Goal: Check status: Check status

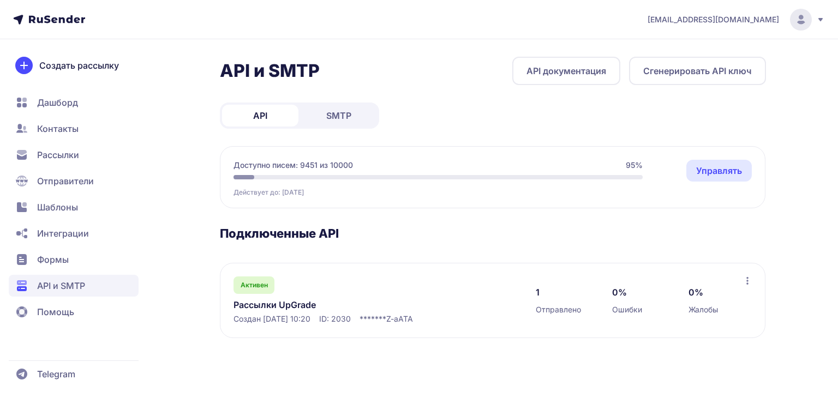
click at [334, 113] on span "SMTP" at bounding box center [338, 115] width 25 height 13
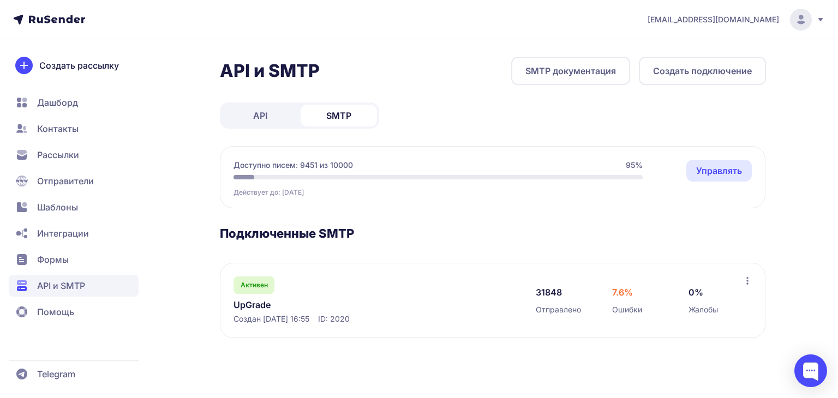
click at [248, 300] on link "UpGrade" at bounding box center [345, 304] width 224 height 13
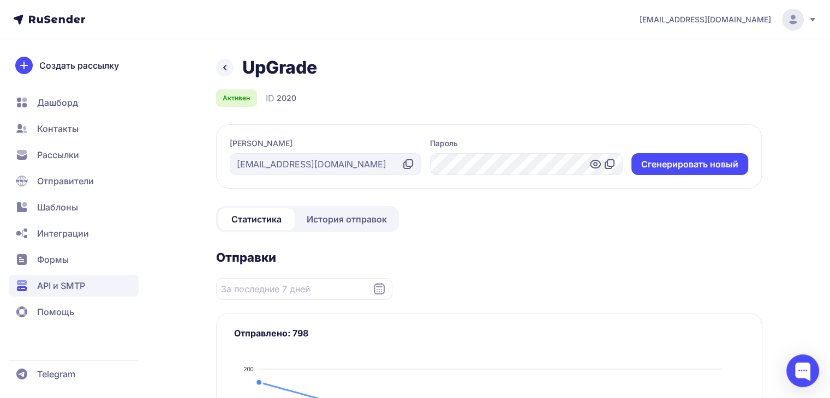
click at [331, 221] on span "История отправок" at bounding box center [347, 219] width 80 height 13
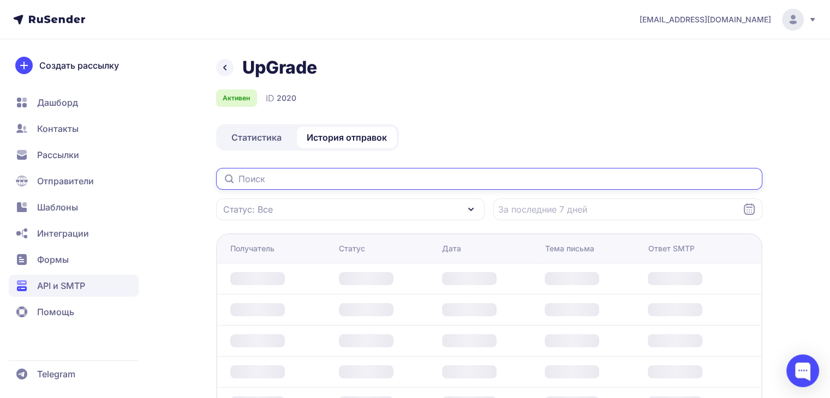
click at [274, 177] on input "text" at bounding box center [489, 179] width 546 height 22
paste input "[EMAIL_ADDRESS][DOMAIN_NAME]"
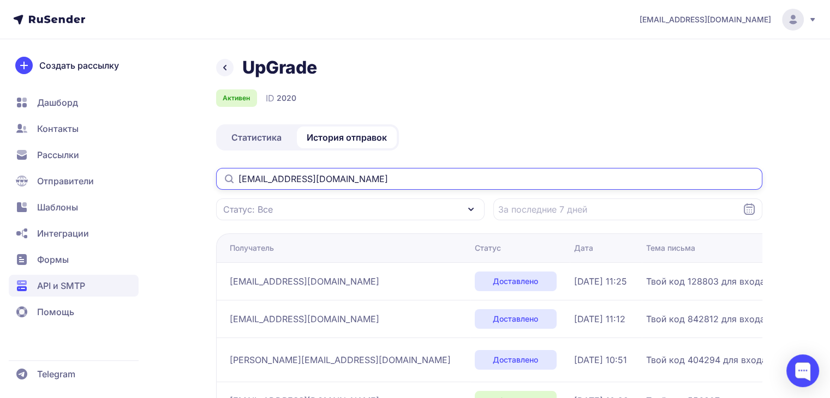
type input "[EMAIL_ADDRESS][DOMAIN_NAME]"
